Goal: Transaction & Acquisition: Download file/media

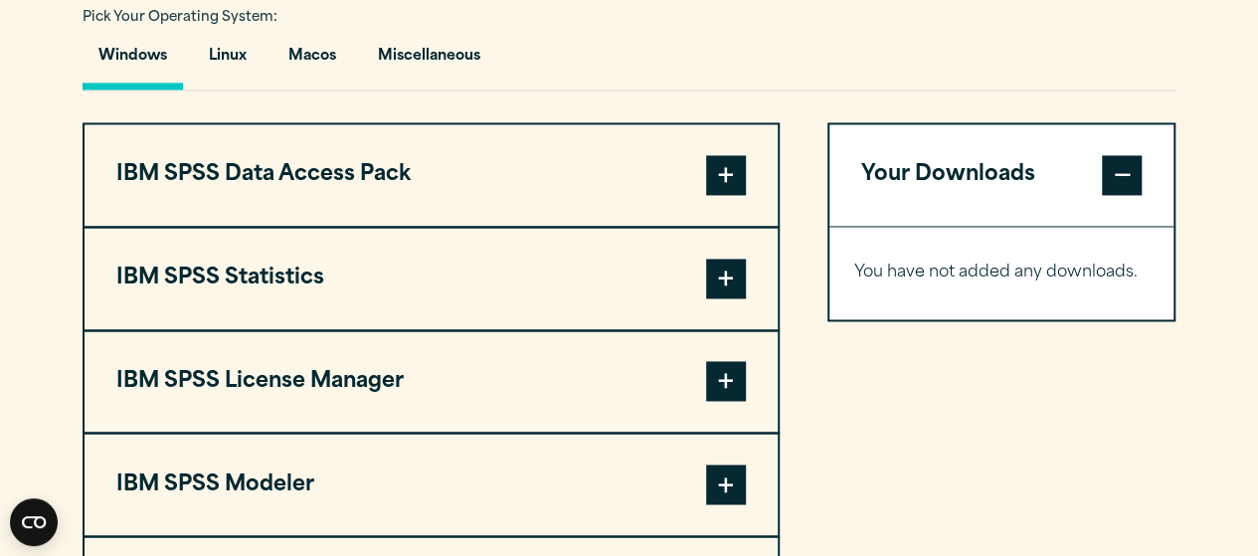
scroll to position [1548, 0]
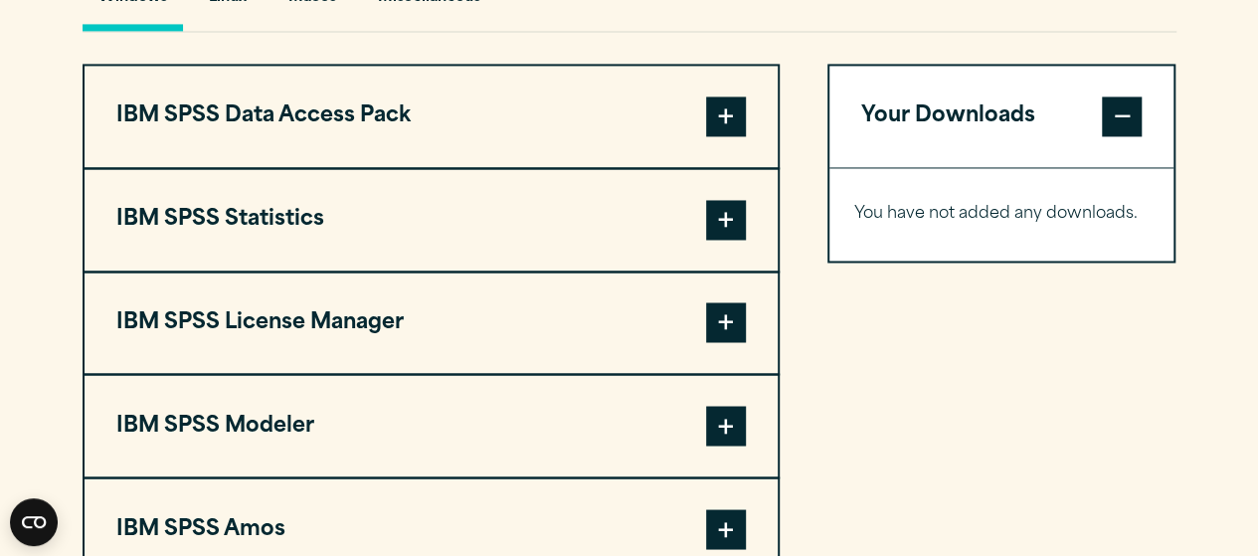
click at [747, 211] on button "IBM SPSS Statistics" at bounding box center [431, 219] width 693 height 101
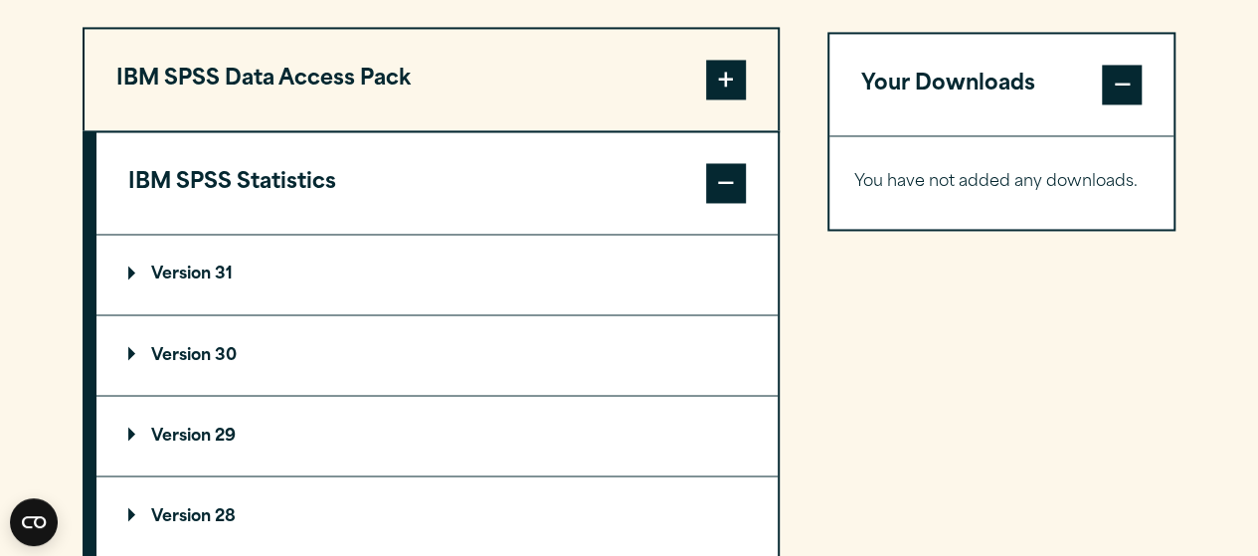
scroll to position [1585, 0]
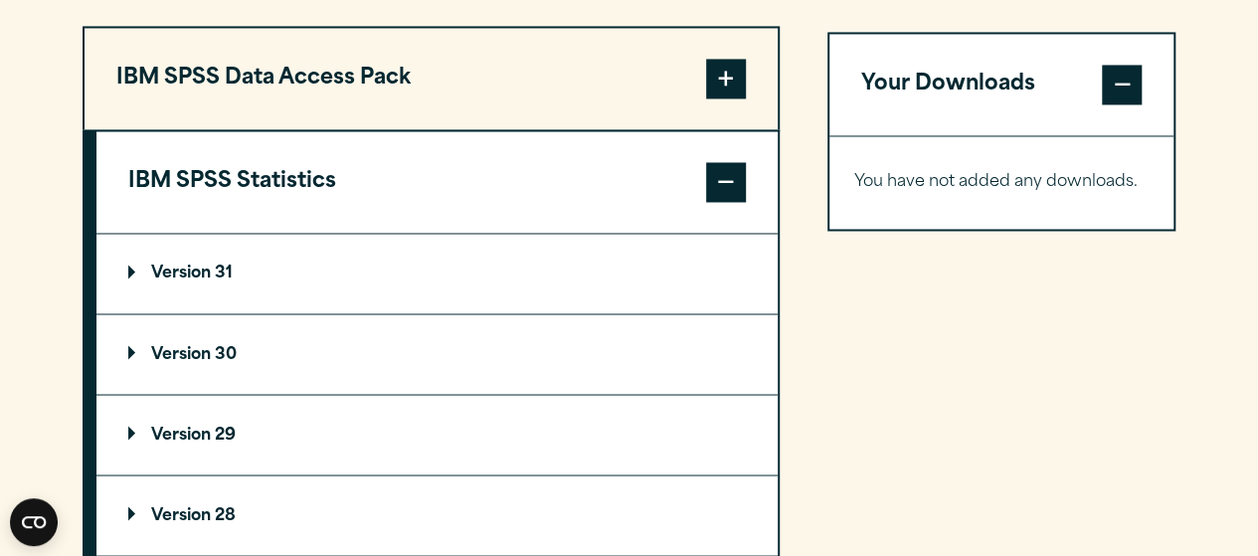
click at [149, 266] on p "Version 31" at bounding box center [180, 274] width 104 height 16
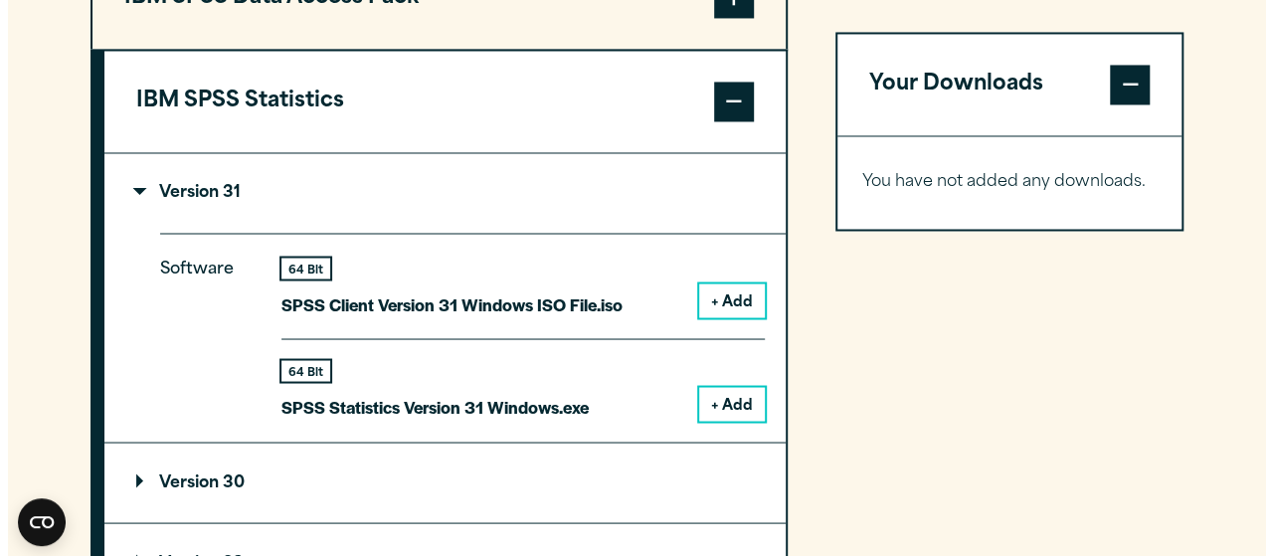
scroll to position [1669, 0]
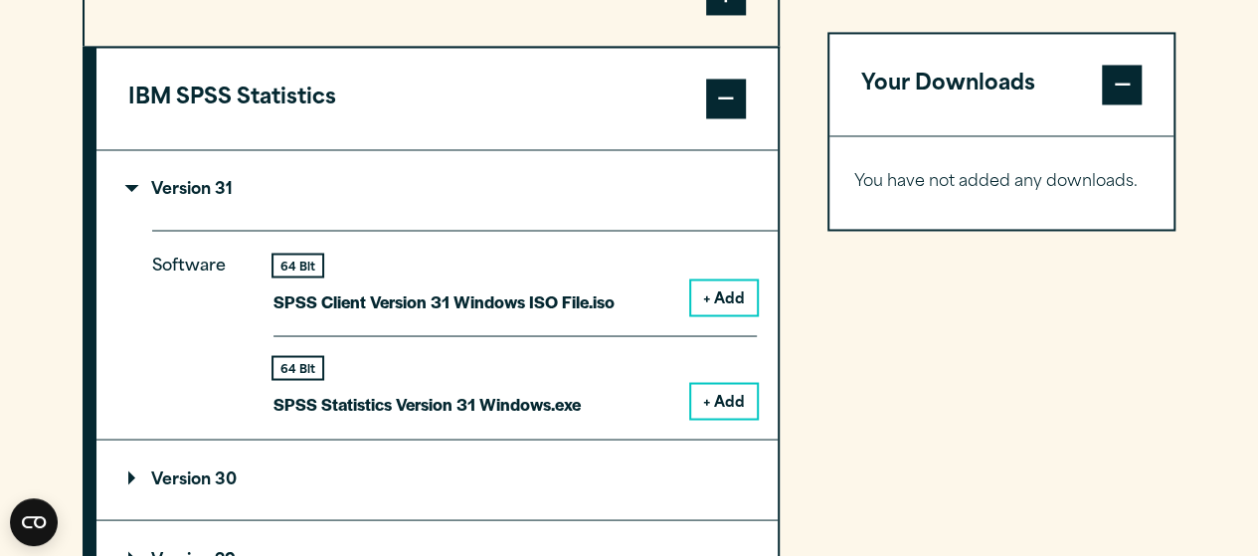
click at [708, 402] on button "+ Add" at bounding box center [724, 401] width 66 height 34
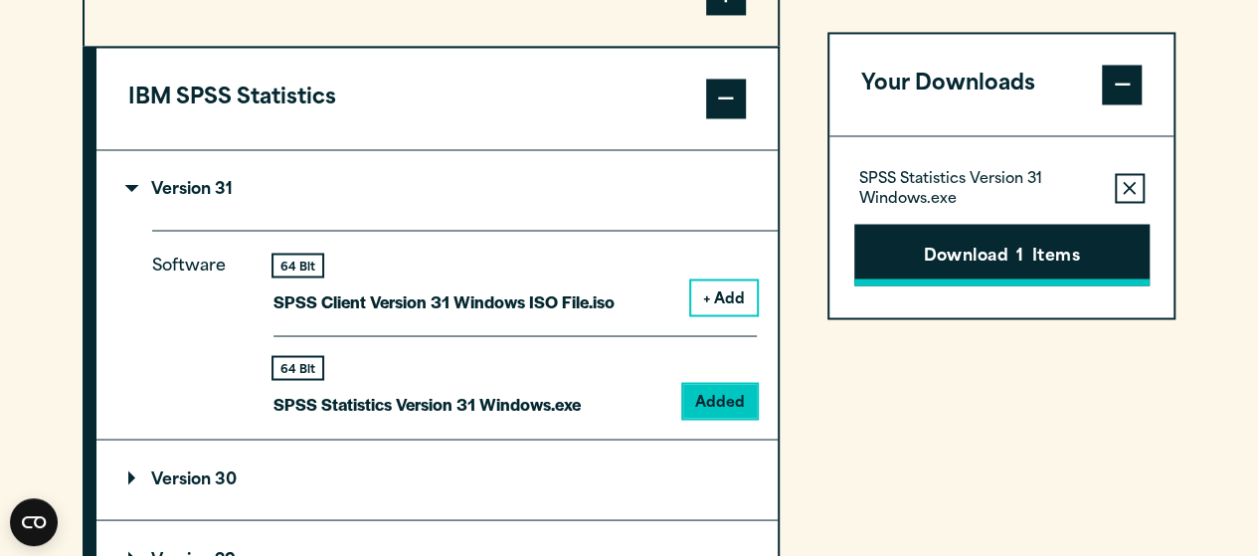
click at [1047, 244] on button "Download 1 Items" at bounding box center [1001, 255] width 295 height 62
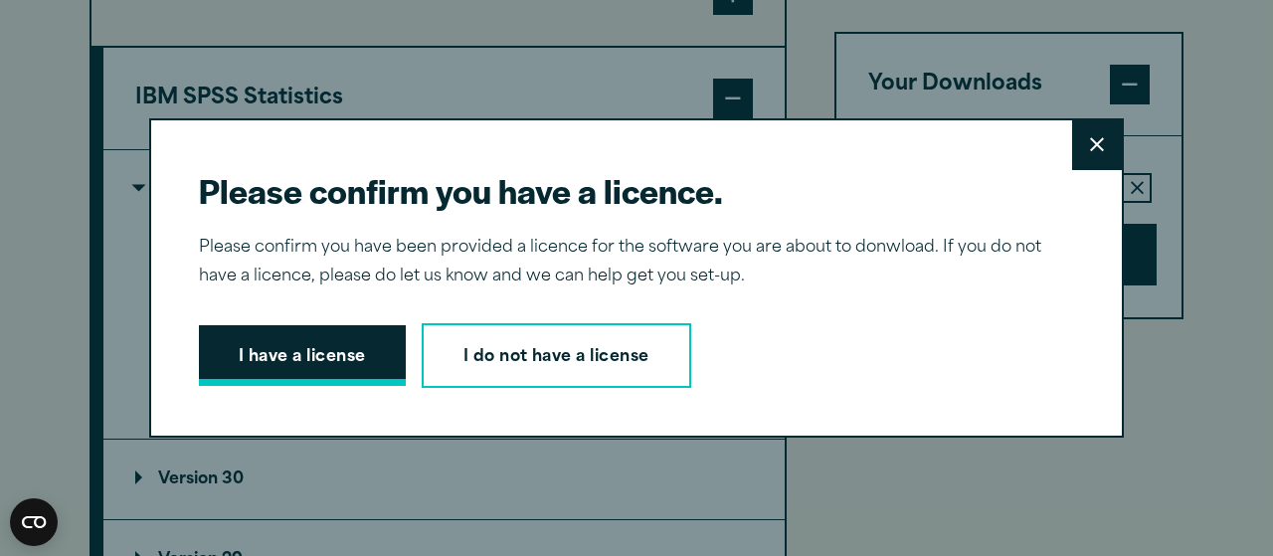
click at [364, 347] on button "I have a license" at bounding box center [302, 356] width 207 height 62
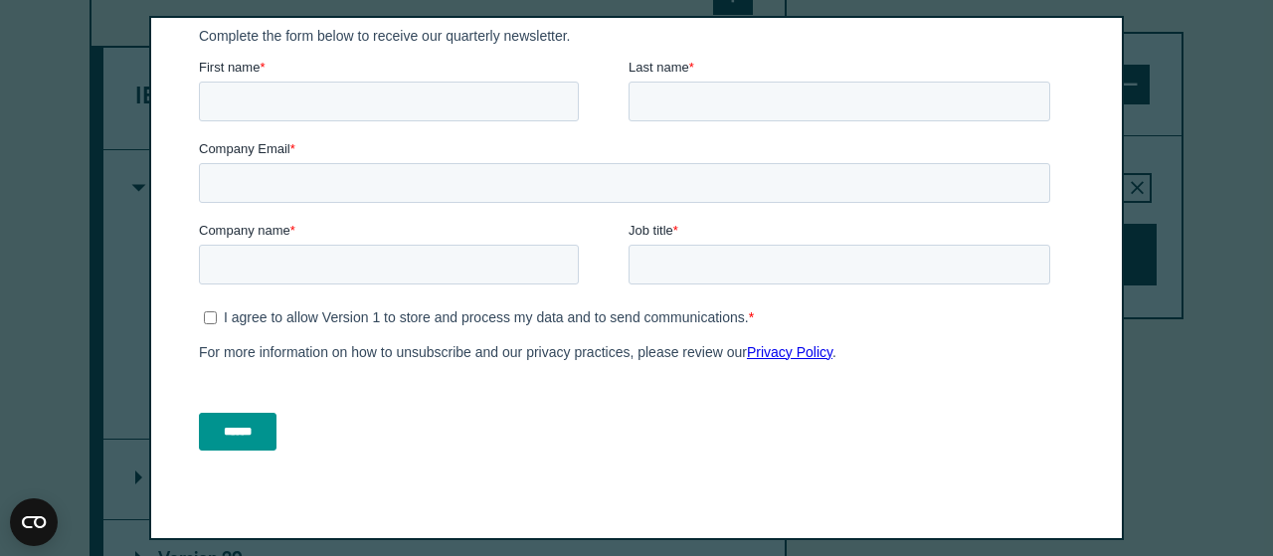
scroll to position [146, 0]
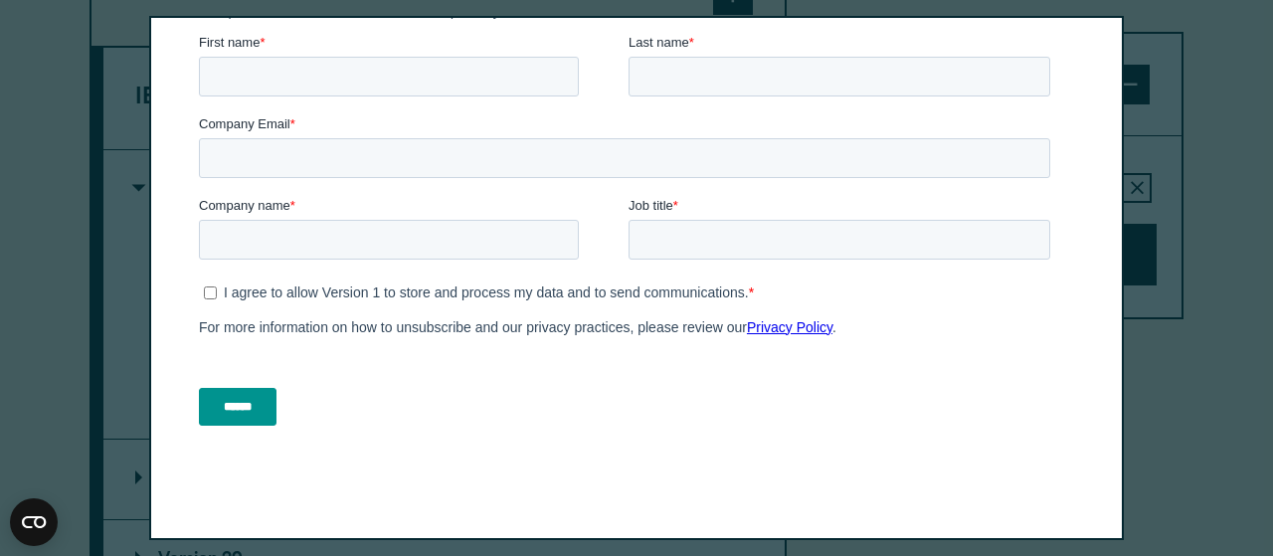
click at [244, 417] on input "******" at bounding box center [238, 407] width 78 height 38
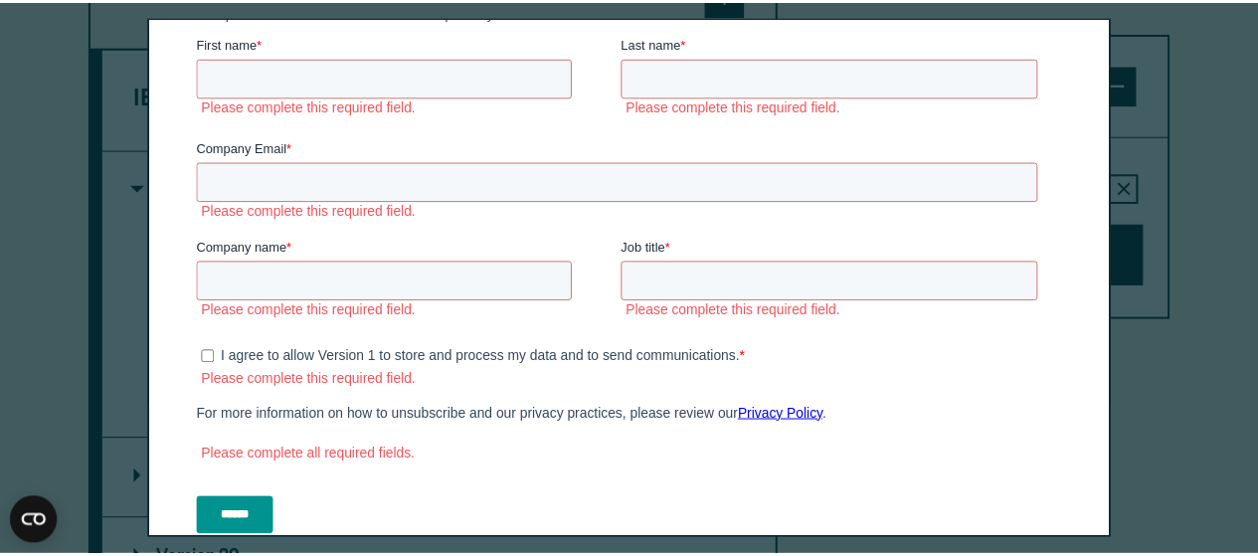
scroll to position [0, 0]
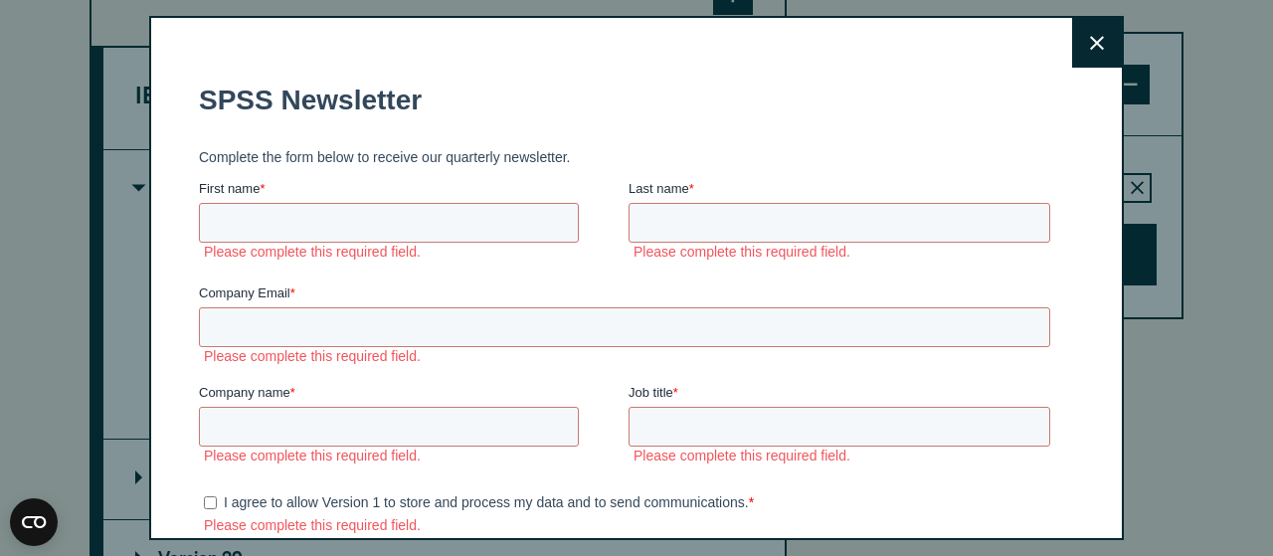
click at [1072, 31] on button "Close" at bounding box center [1097, 43] width 50 height 50
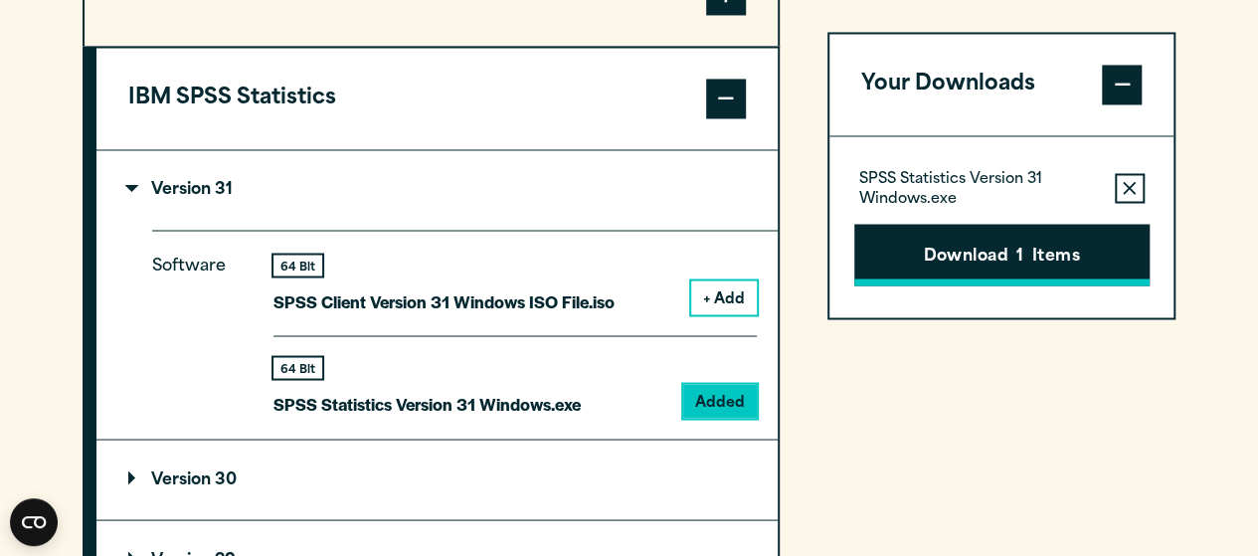
click at [1052, 227] on button "Download 1 Items" at bounding box center [1001, 255] width 295 height 62
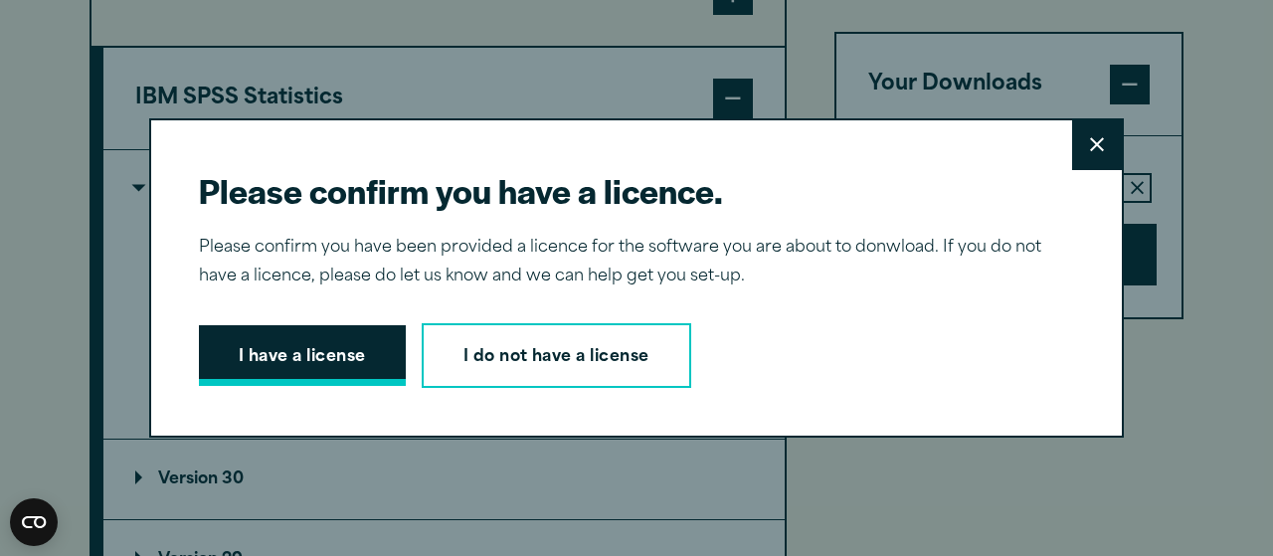
click at [372, 368] on button "I have a license" at bounding box center [302, 356] width 207 height 62
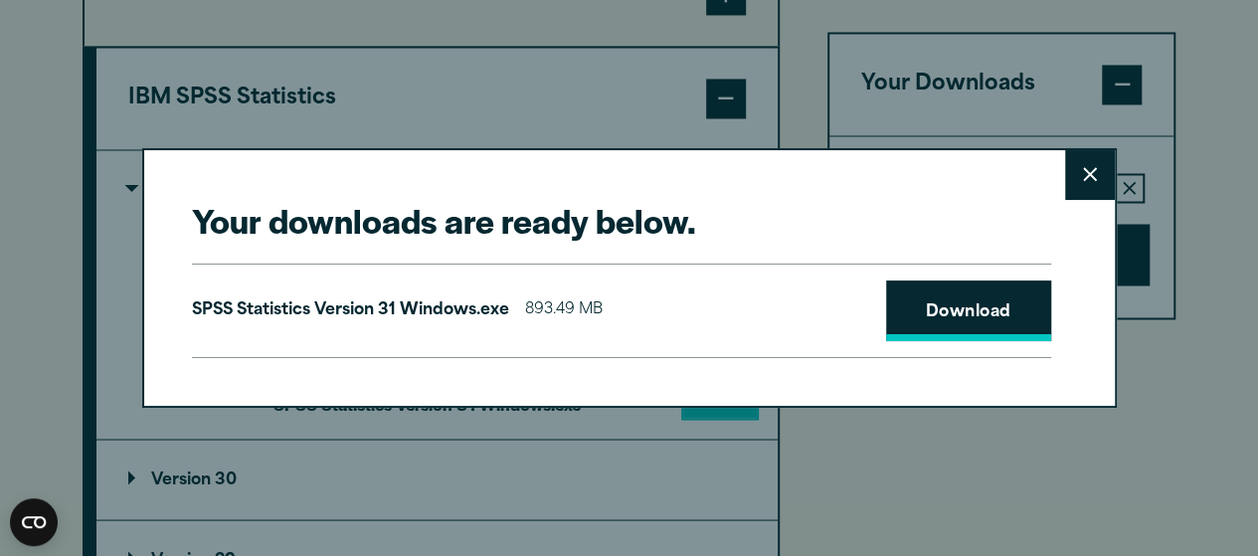
click at [919, 327] on link "Download" at bounding box center [968, 311] width 165 height 62
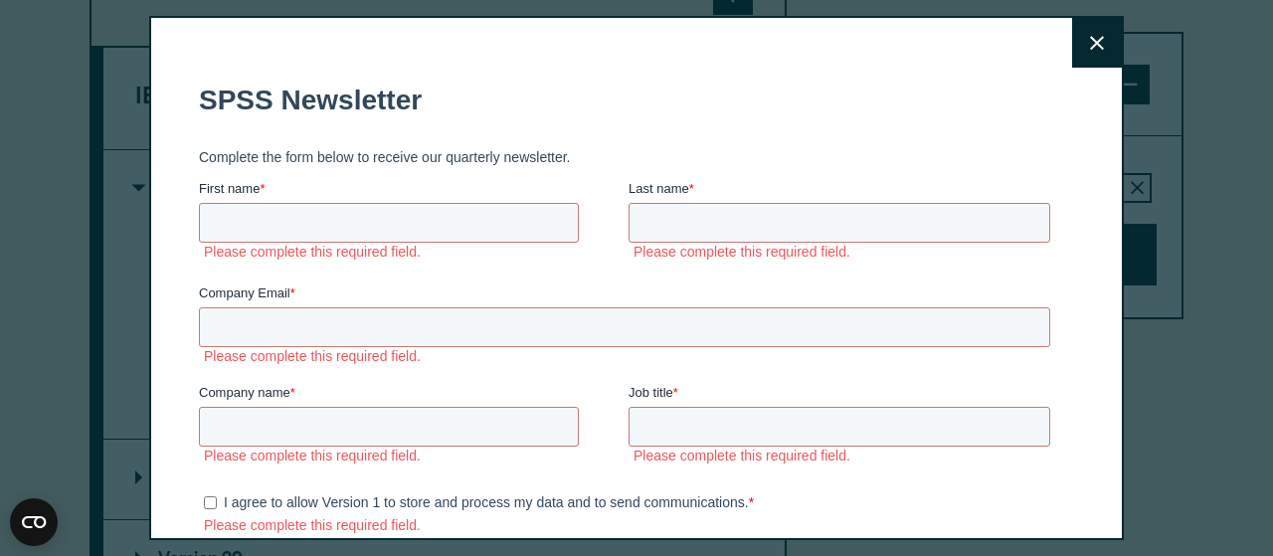
click at [504, 135] on fieldset "Complete the form below to receive our quarterly newsletter." at bounding box center [628, 157] width 859 height 44
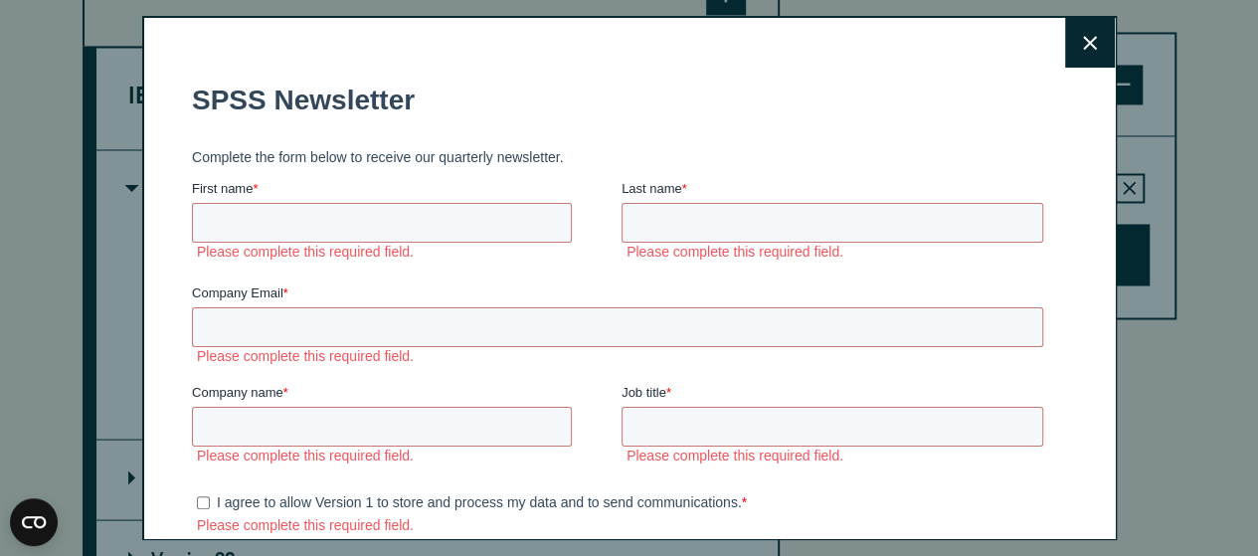
click at [1065, 43] on button "Close" at bounding box center [1090, 43] width 50 height 50
